Goal: Check status: Check status

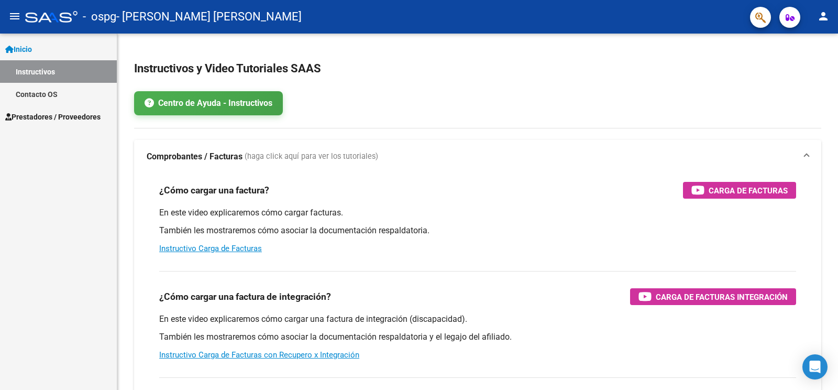
click at [83, 115] on span "Prestadores / Proveedores" at bounding box center [52, 117] width 95 height 12
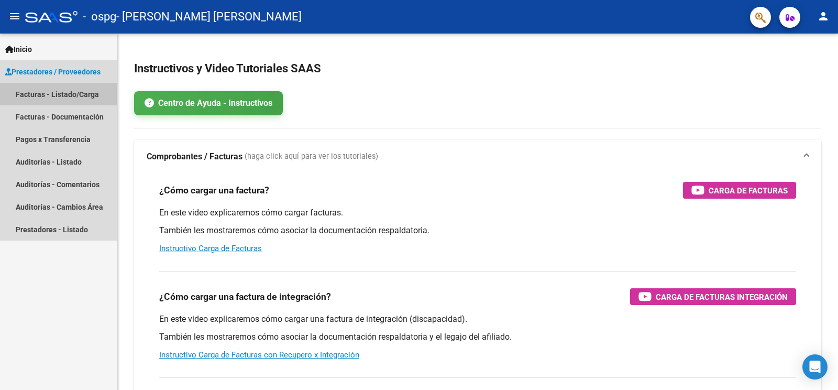
click at [78, 93] on link "Facturas - Listado/Carga" at bounding box center [58, 94] width 117 height 23
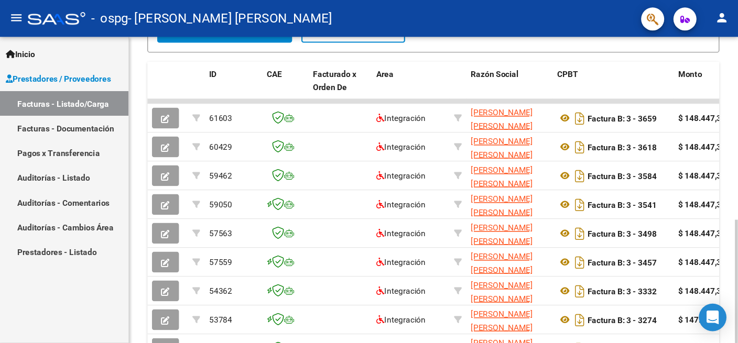
scroll to position [301, 0]
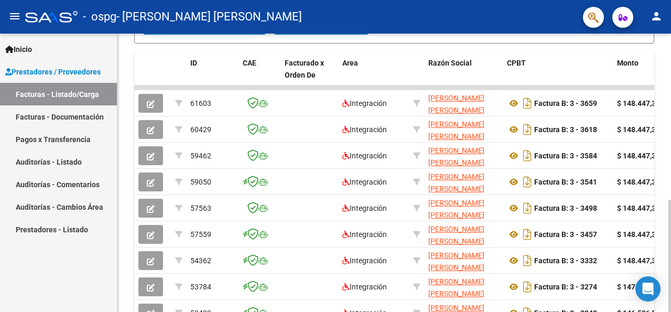
click at [670, 200] on div at bounding box center [669, 256] width 3 height 112
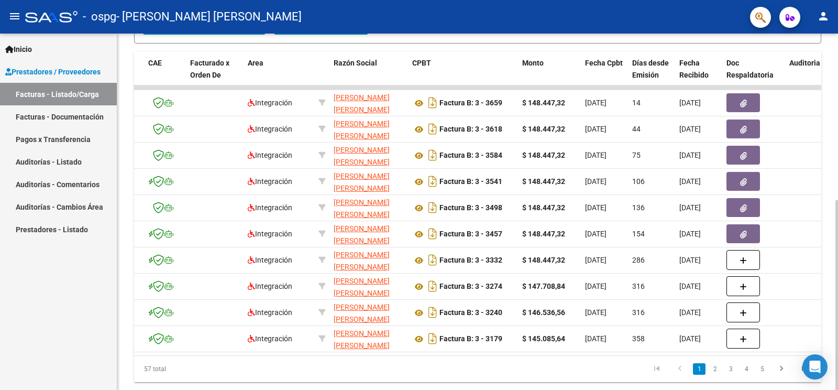
scroll to position [0, 0]
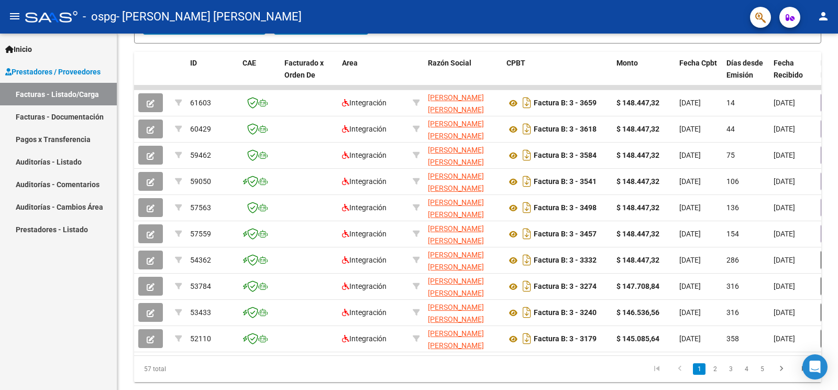
click at [52, 140] on link "Pagos x Transferencia" at bounding box center [58, 139] width 117 height 23
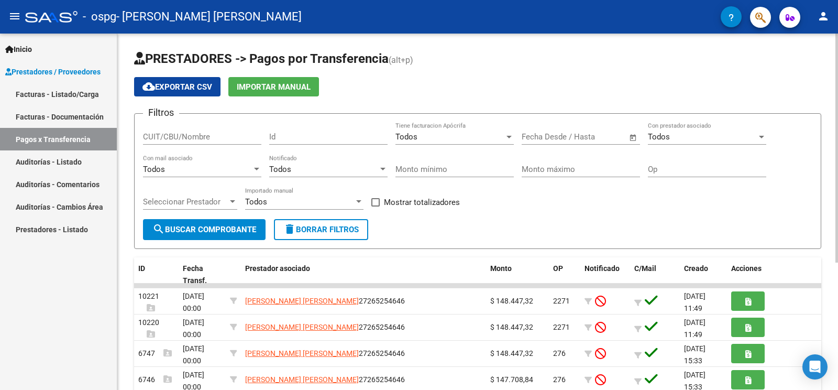
scroll to position [58, 0]
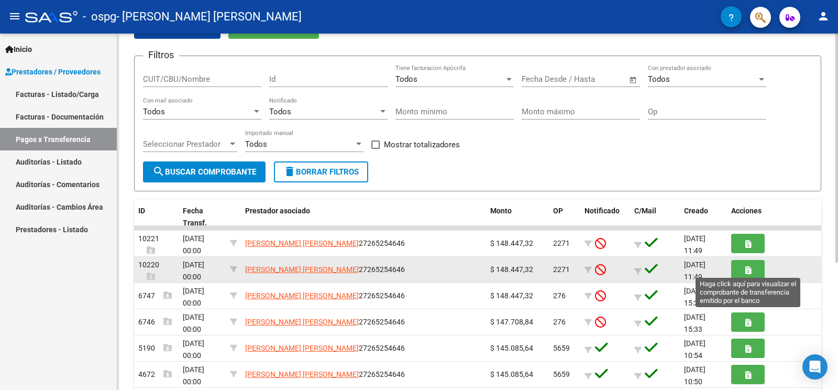
click at [740, 263] on button "button" at bounding box center [748, 269] width 34 height 19
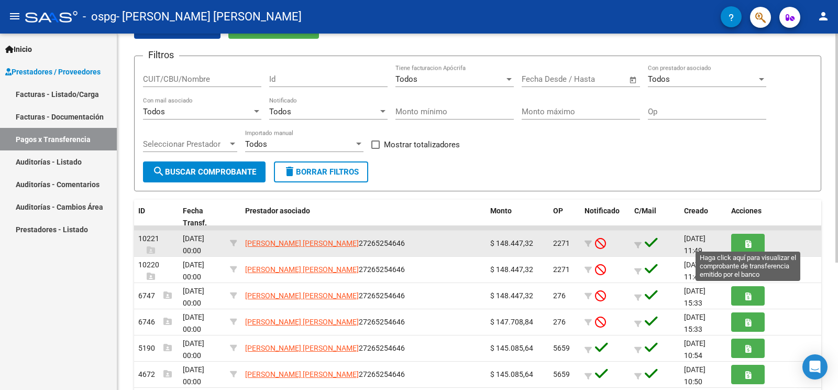
click at [740, 245] on button "button" at bounding box center [748, 243] width 34 height 19
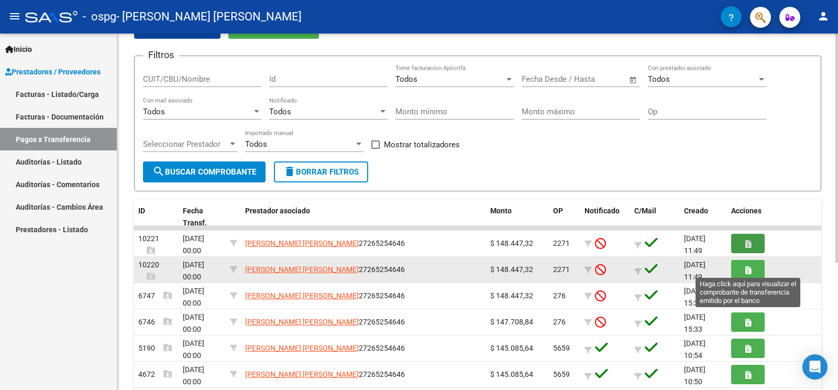
click at [749, 266] on icon "button" at bounding box center [748, 270] width 6 height 8
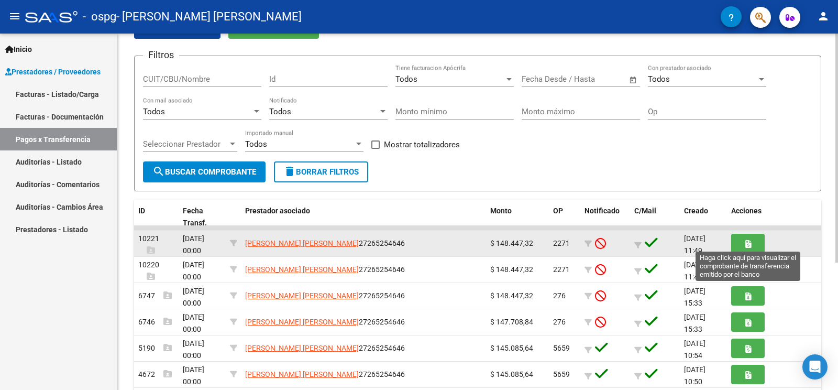
click at [760, 239] on button "button" at bounding box center [748, 243] width 34 height 19
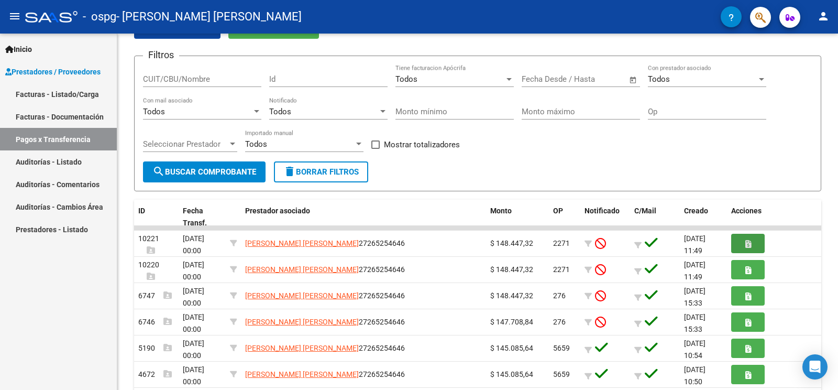
click at [82, 86] on link "Facturas - Listado/Carga" at bounding box center [58, 94] width 117 height 23
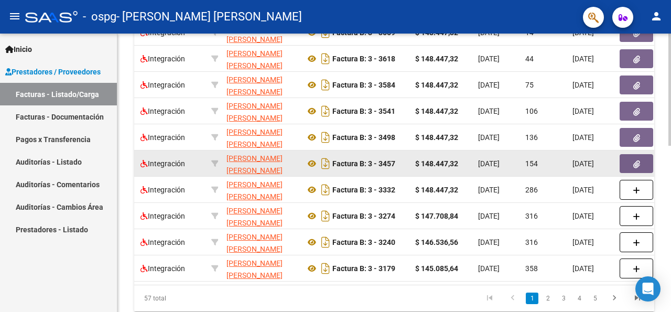
scroll to position [0, 284]
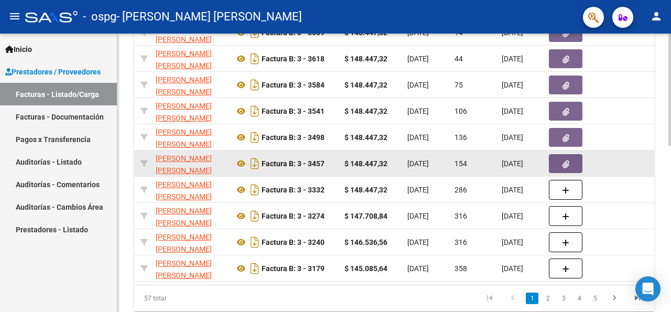
drag, startPoint x: 525, startPoint y: 164, endPoint x: 670, endPoint y: 164, distance: 144.6
click at [336, 164] on div "Factura B: 3 - 3457" at bounding box center [285, 163] width 102 height 17
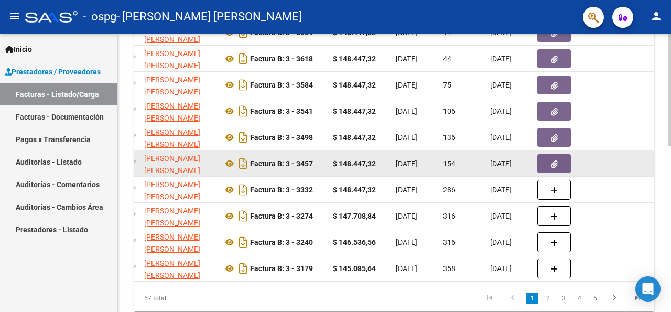
click at [511, 161] on span "[DATE]" at bounding box center [500, 163] width 21 height 8
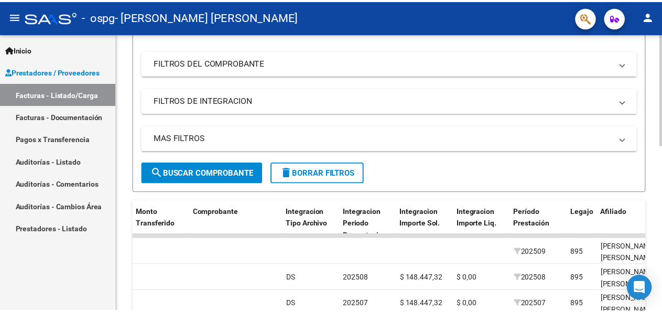
scroll to position [109, 0]
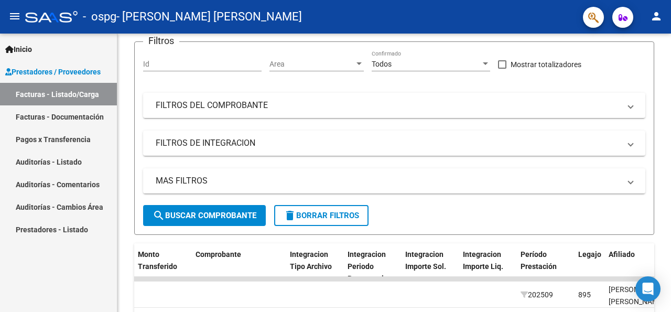
click at [654, 15] on mat-icon "person" at bounding box center [656, 16] width 13 height 13
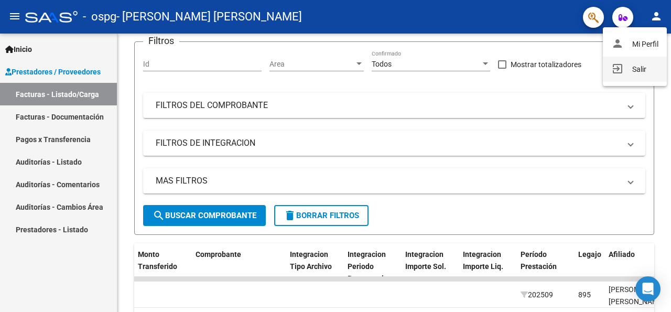
click at [632, 73] on button "exit_to_app Salir" at bounding box center [634, 69] width 64 height 25
